Goal: Find specific page/section: Find specific page/section

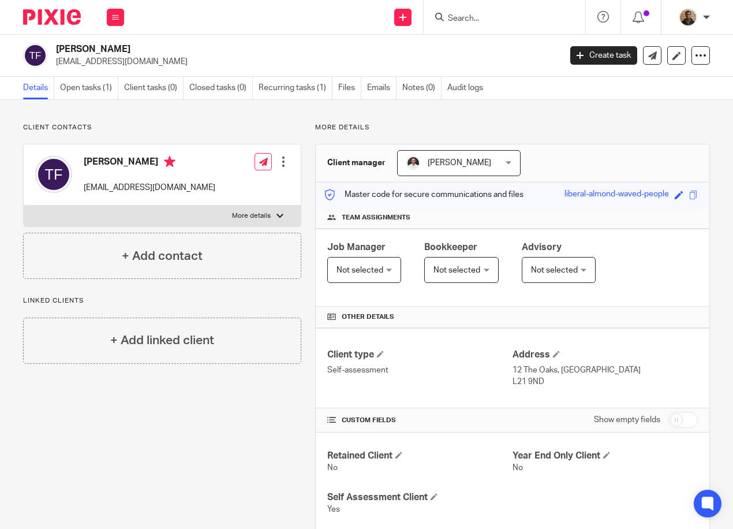
scroll to position [346, 0]
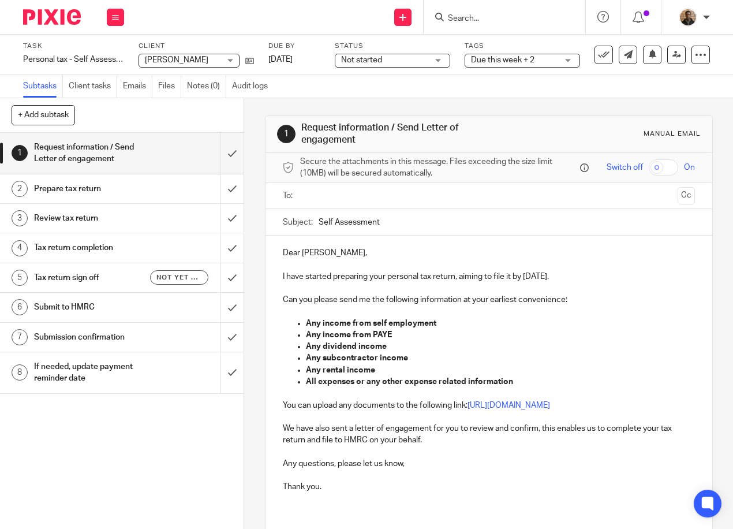
click at [471, 18] on input "Search" at bounding box center [499, 19] width 104 height 10
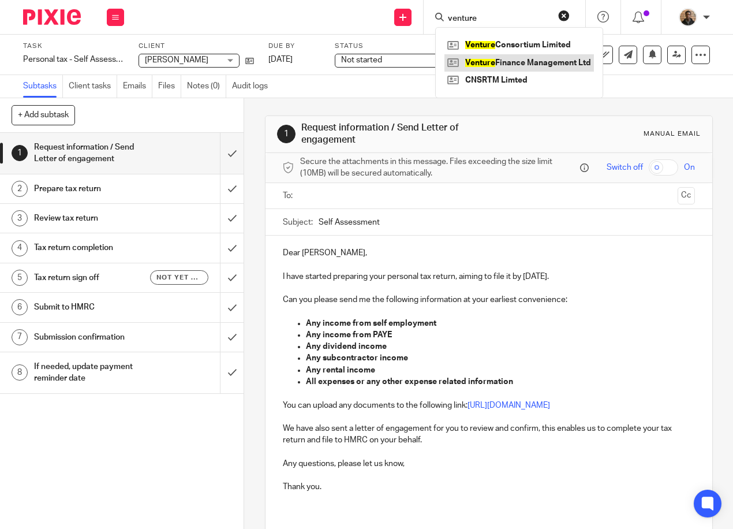
type input "venture"
click at [542, 57] on link at bounding box center [518, 62] width 149 height 17
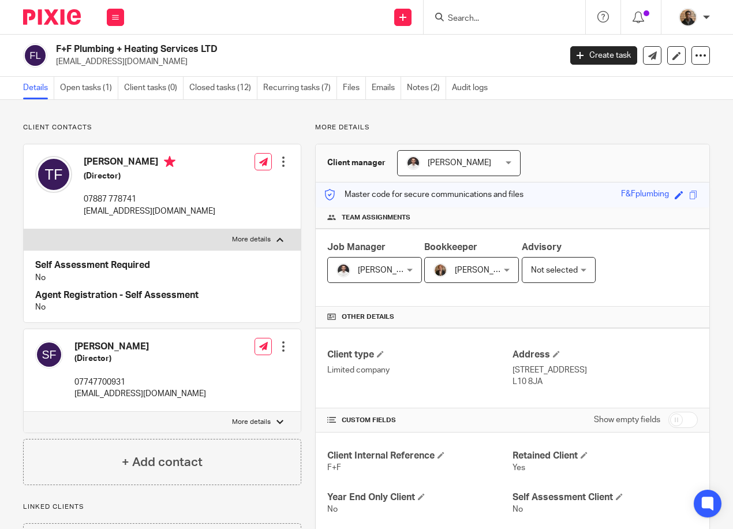
scroll to position [58, 0]
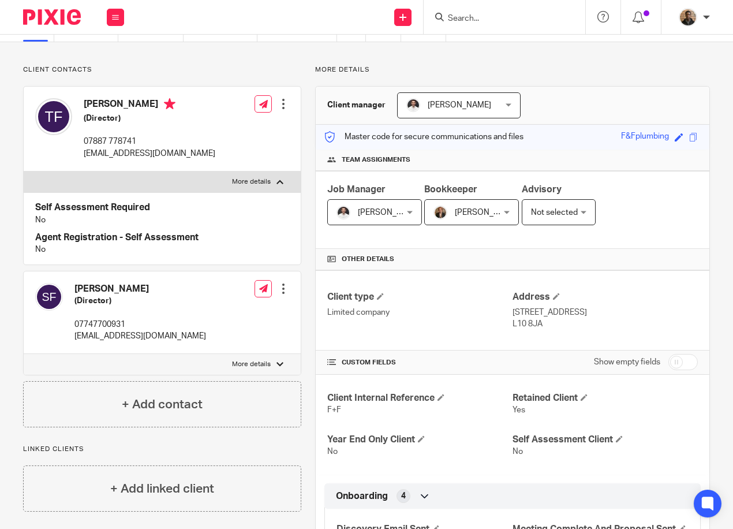
click at [476, 15] on input "Search" at bounding box center [499, 19] width 104 height 10
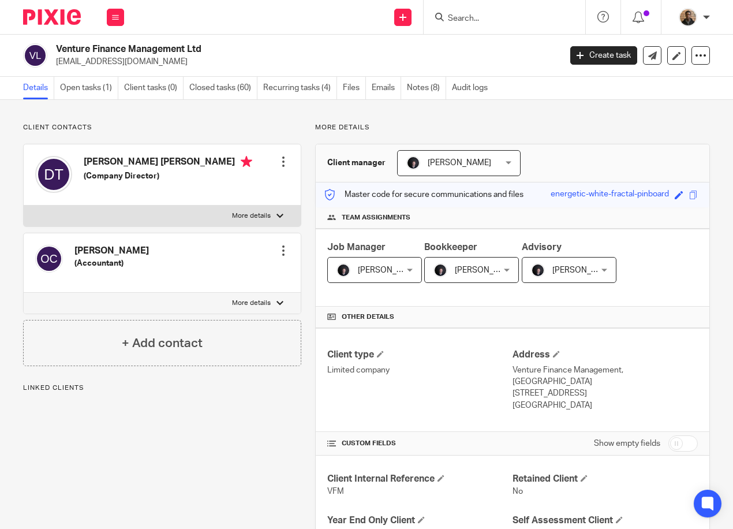
scroll to position [58, 0]
